Goal: Task Accomplishment & Management: Manage account settings

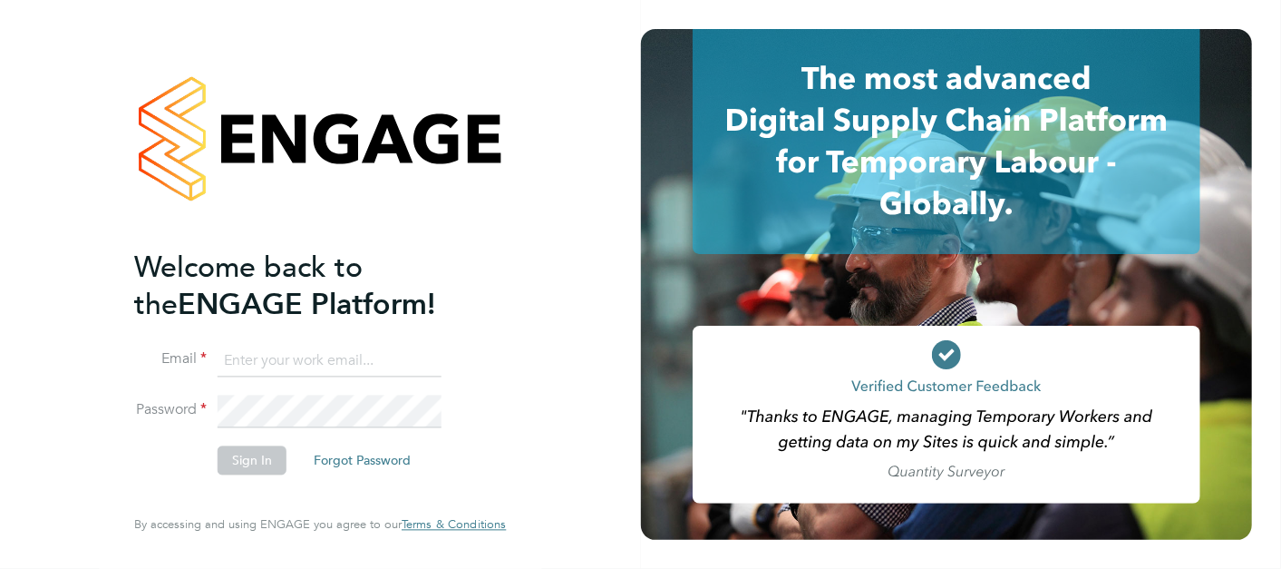
type input "[DOMAIN_NAME][EMAIL_ADDRESS][DOMAIN_NAME]"
click at [247, 453] on button "Sign In" at bounding box center [252, 459] width 69 height 29
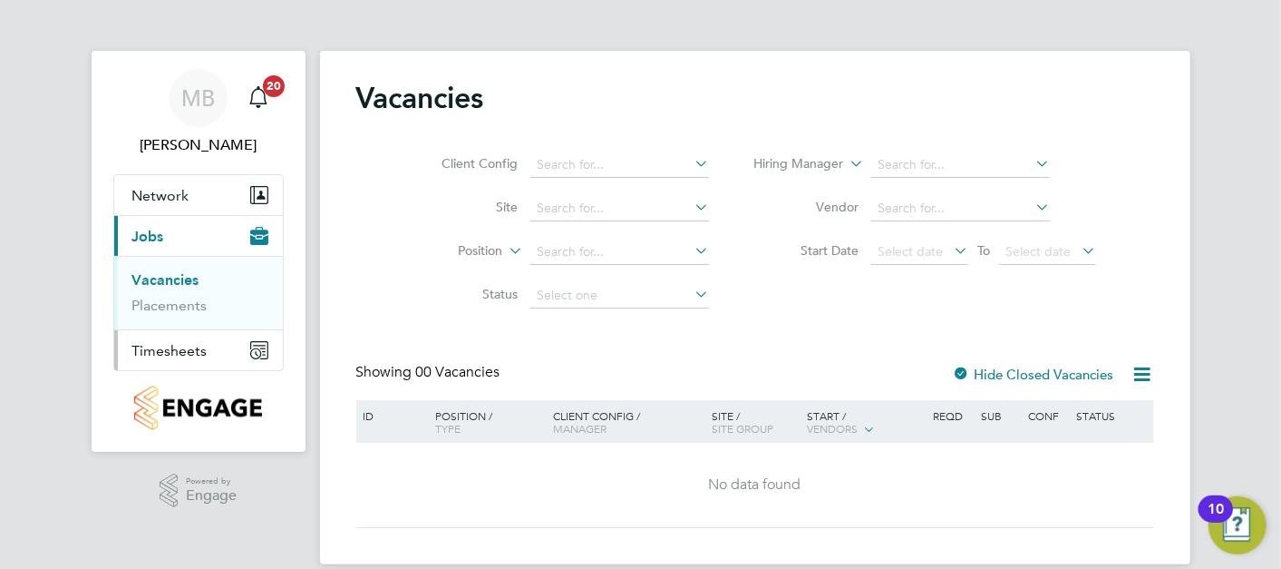
click at [199, 345] on span "Timesheets" at bounding box center [169, 350] width 75 height 17
click at [191, 316] on link "Timesheets" at bounding box center [169, 320] width 75 height 17
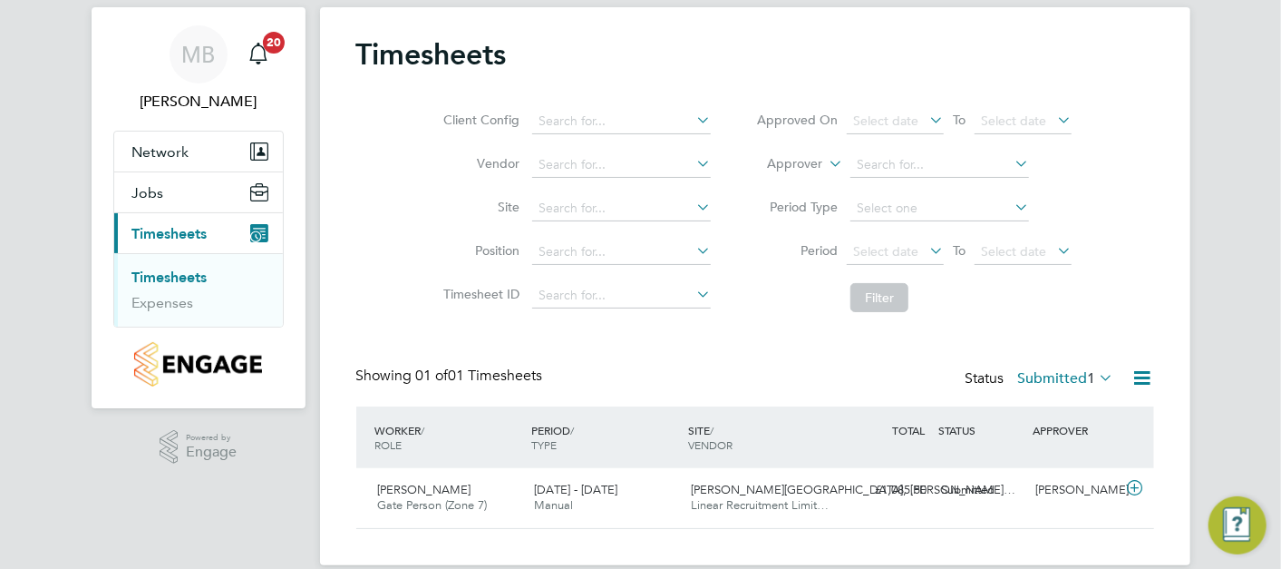
scroll to position [68, 0]
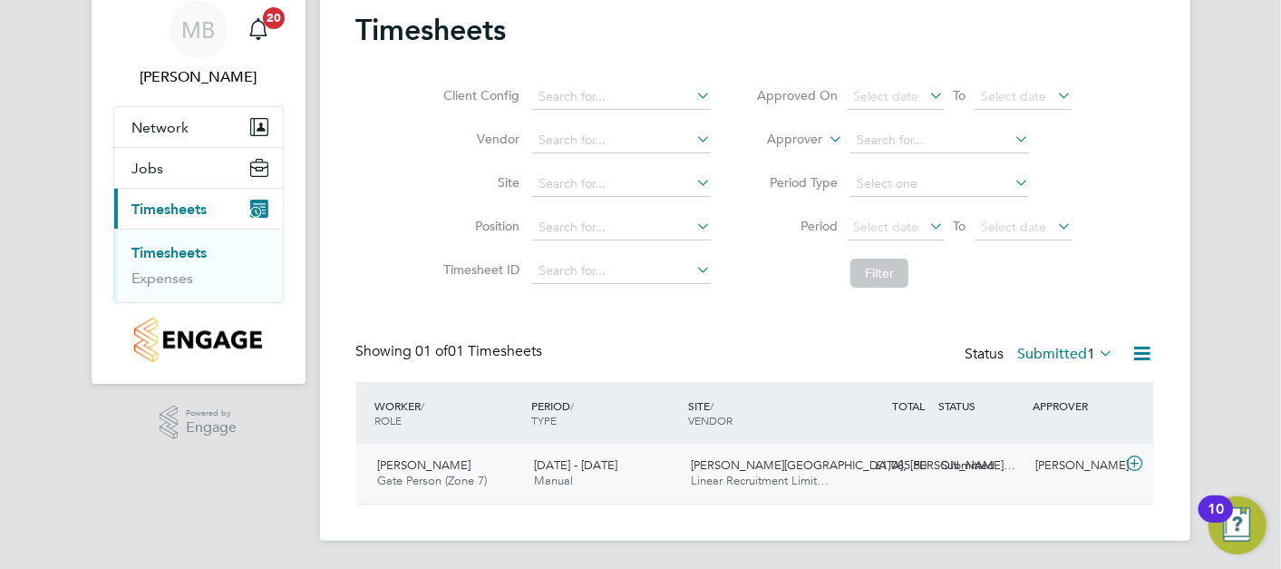
click at [642, 482] on div "[DATE] - [DATE] Manual" at bounding box center [605, 473] width 157 height 45
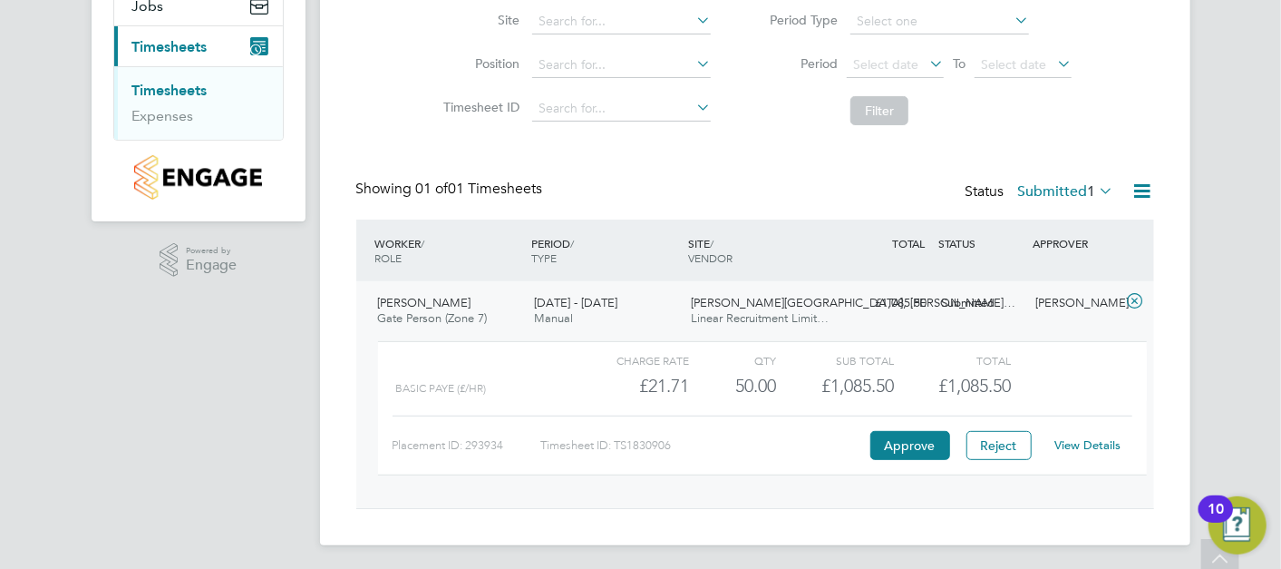
scroll to position [235, 0]
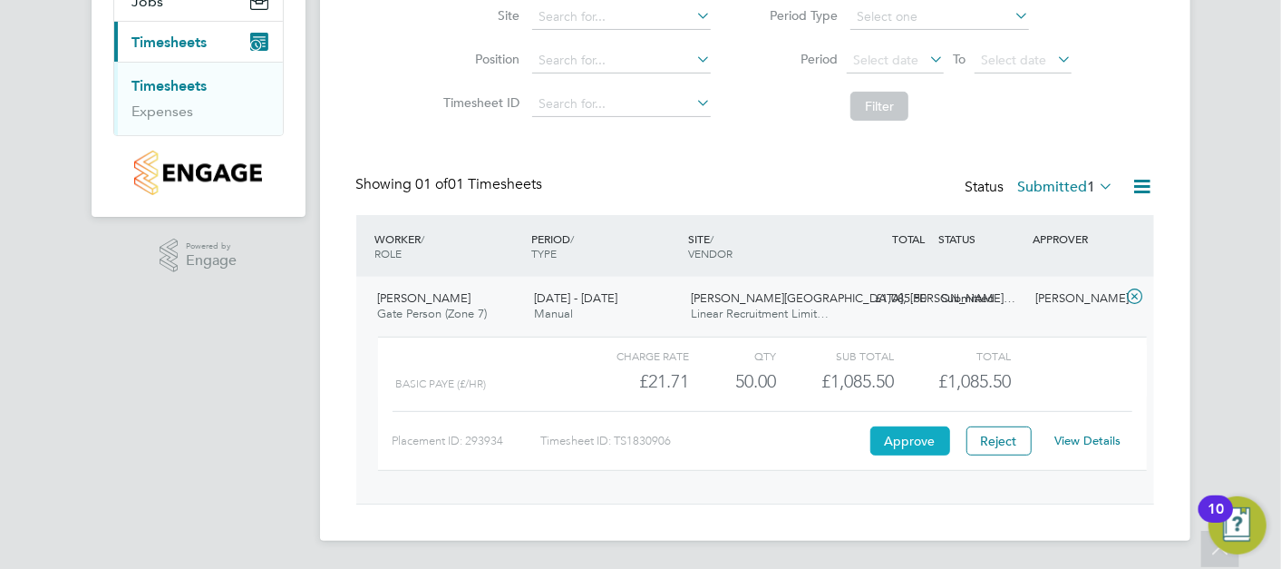
click at [920, 446] on button "Approve" at bounding box center [911, 440] width 80 height 29
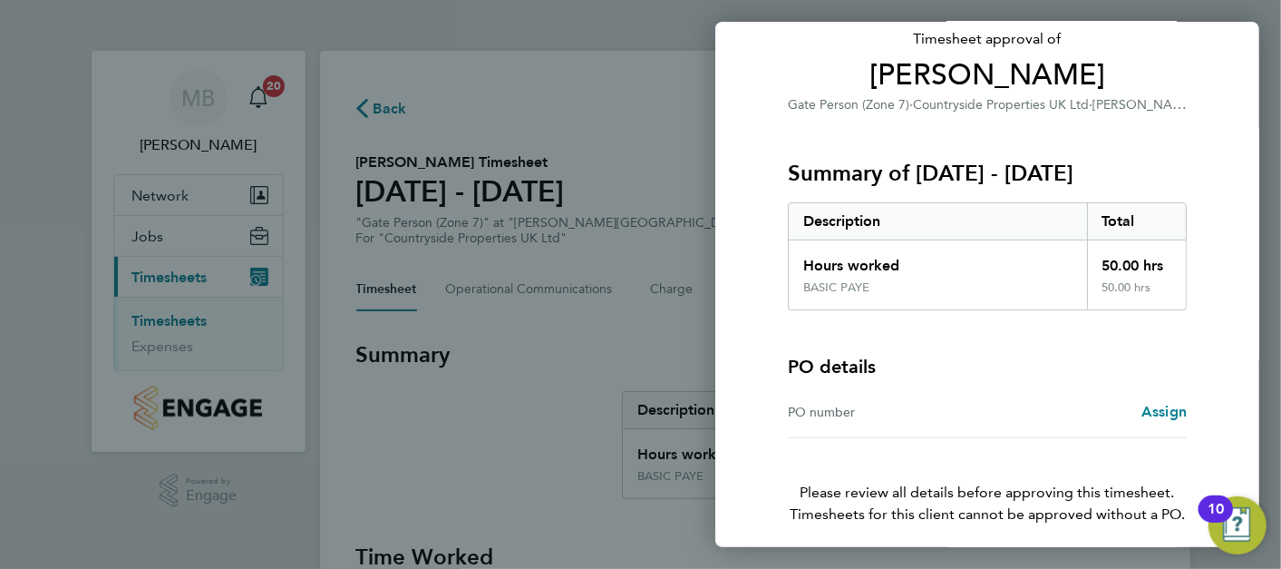
scroll to position [195, 0]
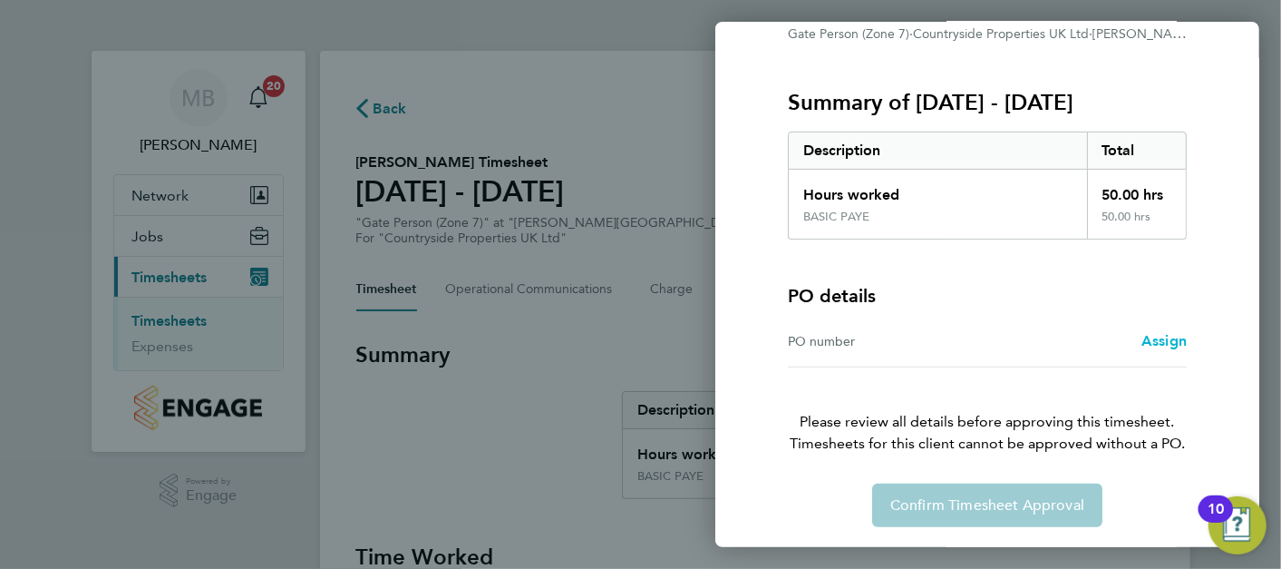
click at [1164, 346] on span "Assign" at bounding box center [1164, 340] width 45 height 17
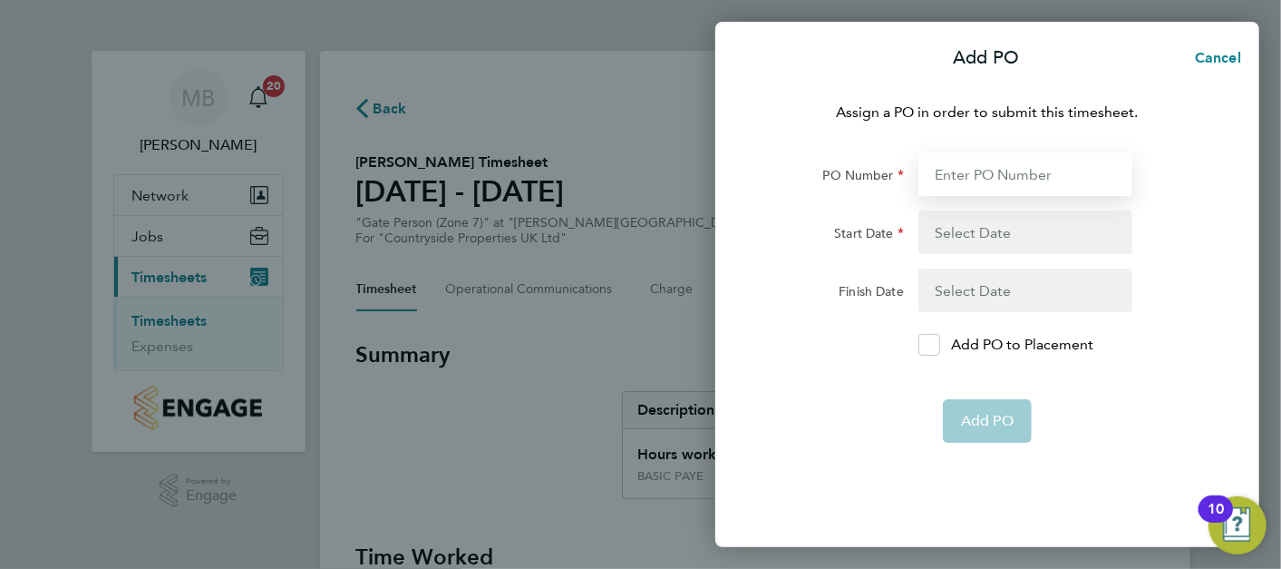
click at [1015, 171] on input "PO Number" at bounding box center [1026, 174] width 214 height 44
type input "NZ525"
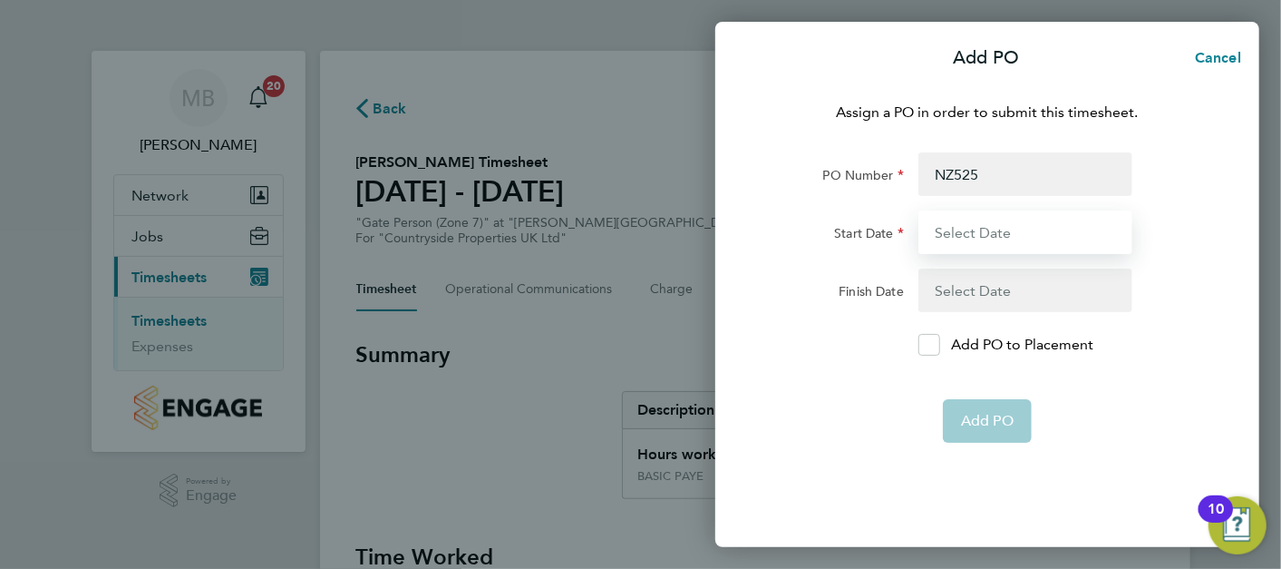
type input "17 Aug 25"
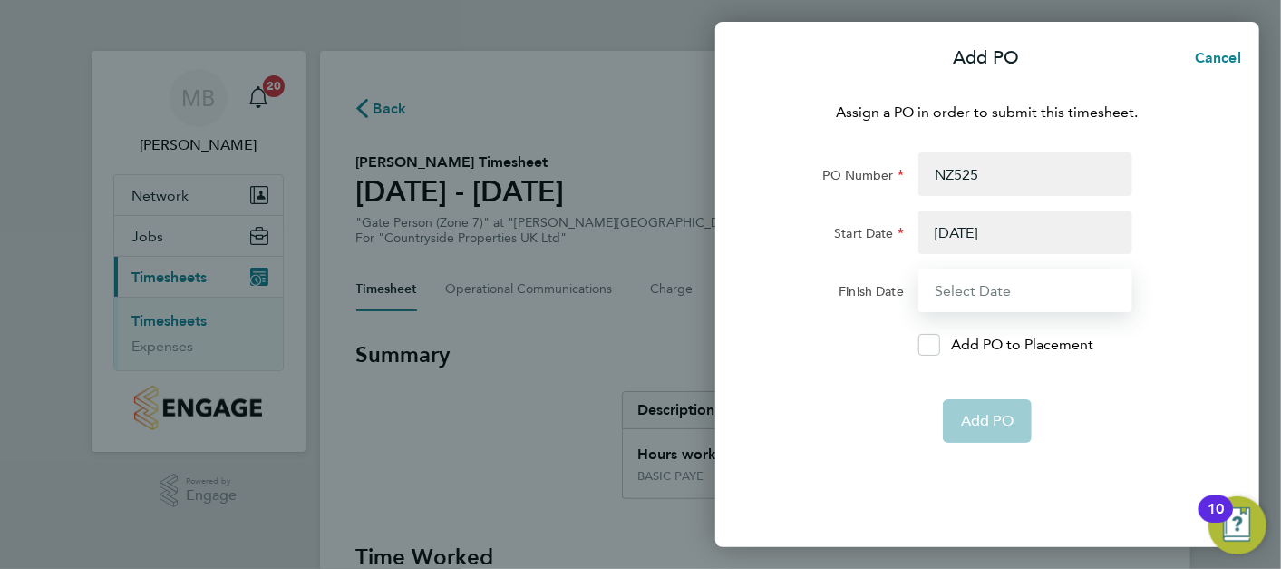
type input "31 Dec 25"
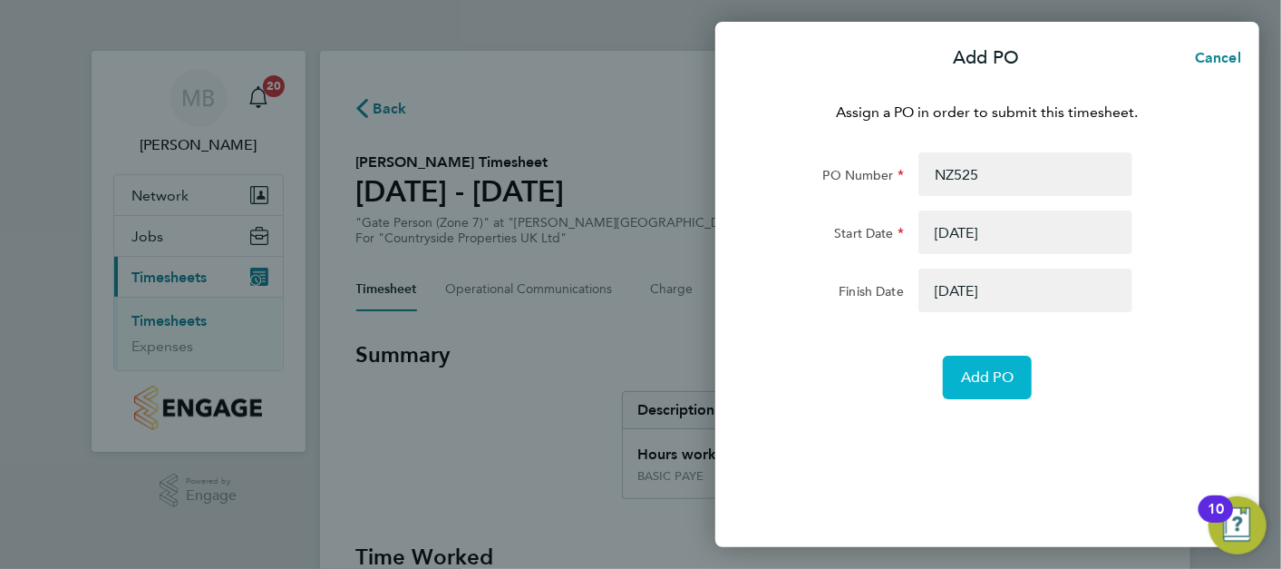
click at [989, 375] on span "Add PO" at bounding box center [987, 377] width 53 height 18
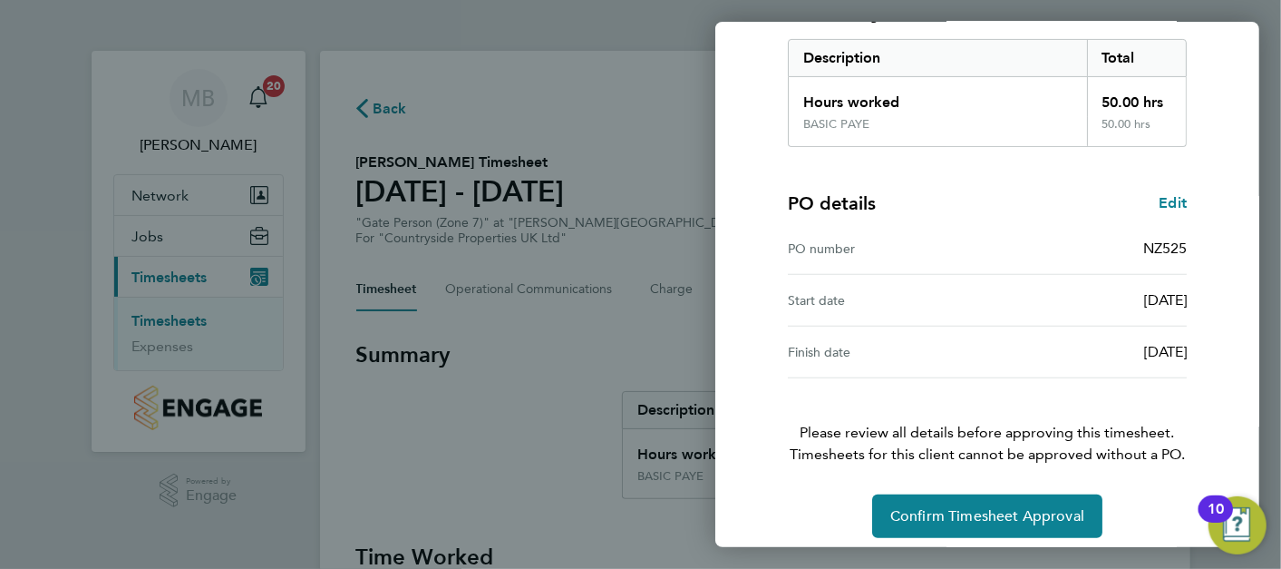
scroll to position [298, 0]
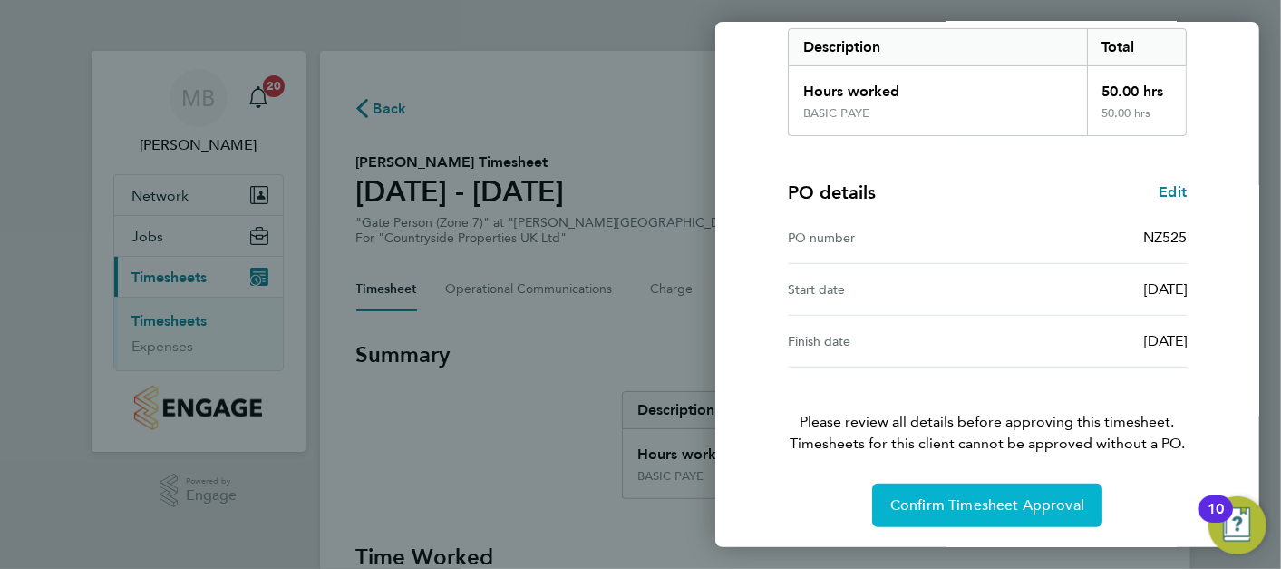
click at [1018, 507] on span "Confirm Timesheet Approval" at bounding box center [988, 505] width 194 height 18
